Goal: Transaction & Acquisition: Obtain resource

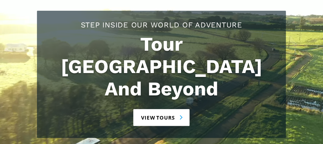
scroll to position [90, 0]
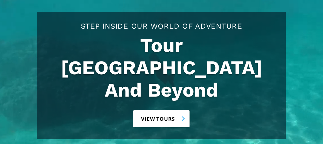
click at [160, 110] on link "View tours" at bounding box center [161, 118] width 56 height 17
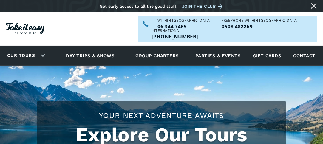
checkbox input "true"
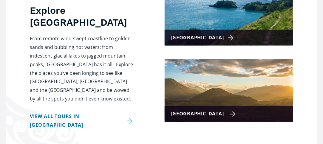
scroll to position [298, 0]
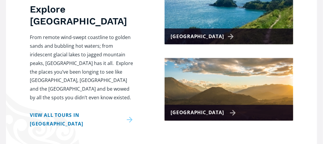
click at [218, 79] on img at bounding box center [229, 89] width 129 height 63
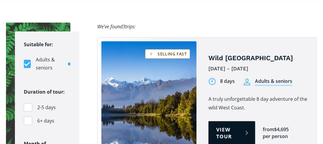
scroll to position [418, 0]
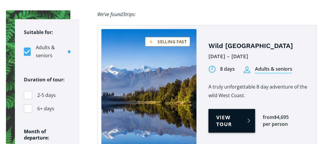
click at [228, 109] on link "View tour" at bounding box center [232, 121] width 47 height 24
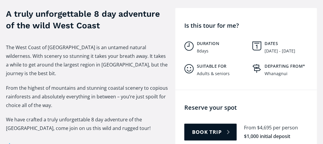
scroll to position [269, 0]
